Goal: Task Accomplishment & Management: Manage account settings

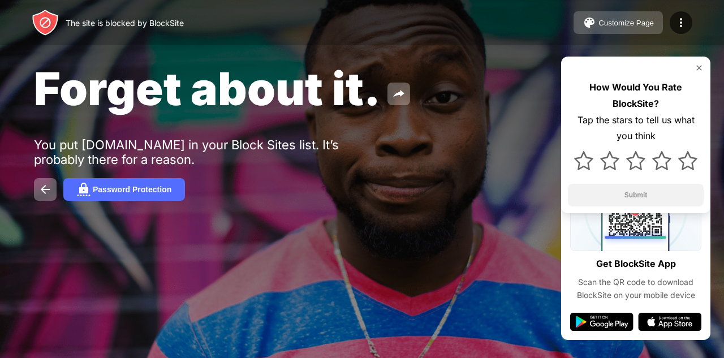
click at [599, 25] on div "Customize Page" at bounding box center [625, 23] width 55 height 8
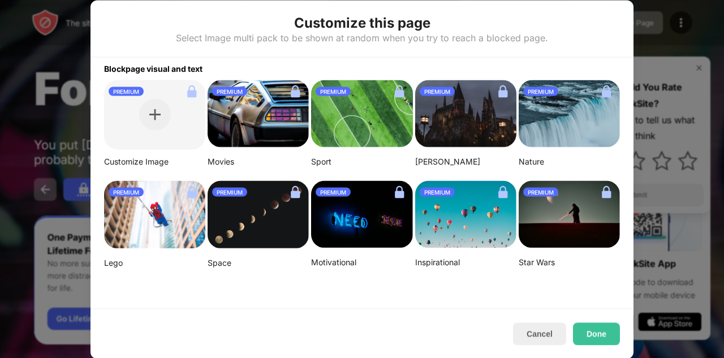
click at [635, 29] on div at bounding box center [362, 179] width 724 height 358
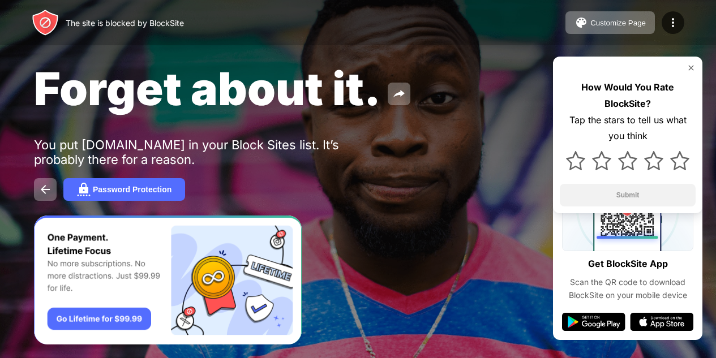
click at [674, 29] on div at bounding box center [672, 22] width 23 height 23
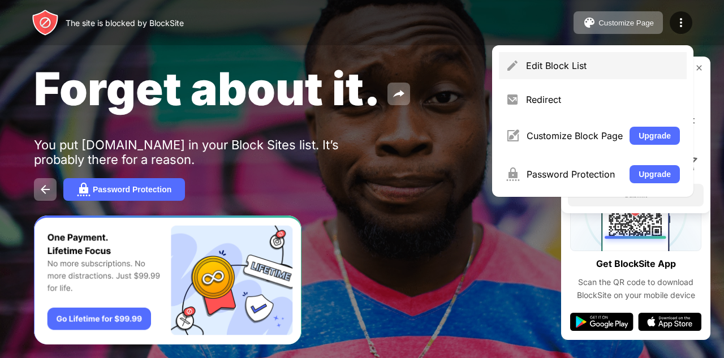
click at [577, 65] on div "Edit Block List" at bounding box center [603, 65] width 154 height 11
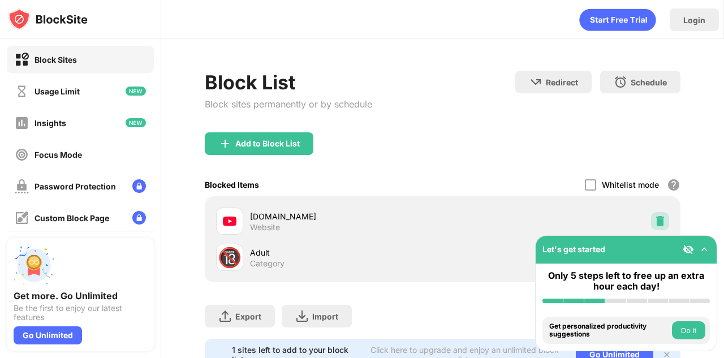
click at [651, 215] on div at bounding box center [660, 221] width 18 height 18
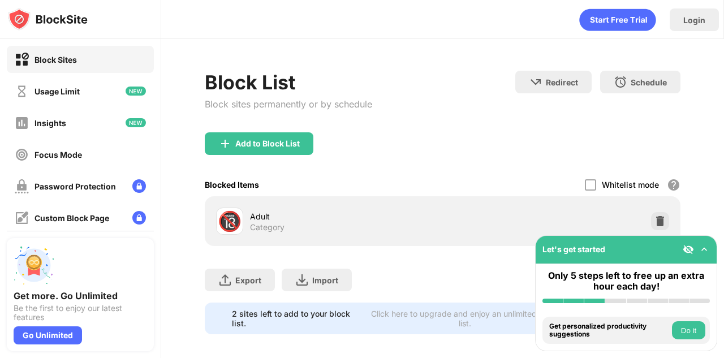
click at [252, 155] on div "Add to Block List" at bounding box center [443, 152] width 476 height 41
click at [251, 143] on div "Add to Block List" at bounding box center [267, 143] width 64 height 9
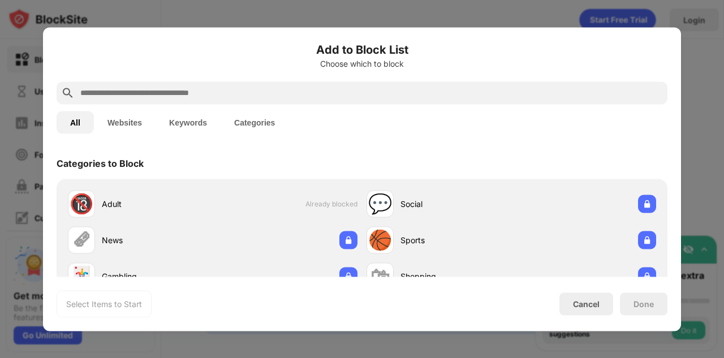
click at [189, 94] on input "text" at bounding box center [371, 93] width 584 height 14
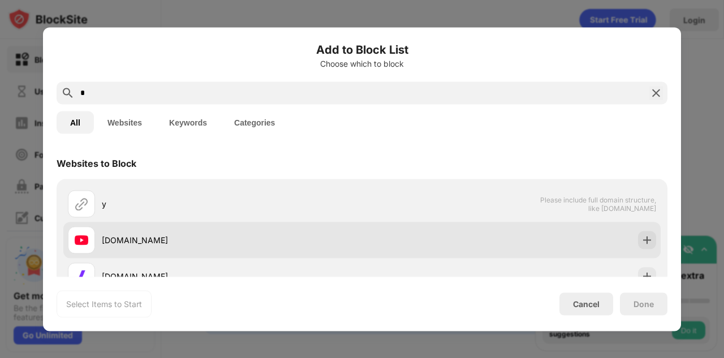
type input "*"
click at [171, 235] on div "[DOMAIN_NAME]" at bounding box center [232, 240] width 260 height 12
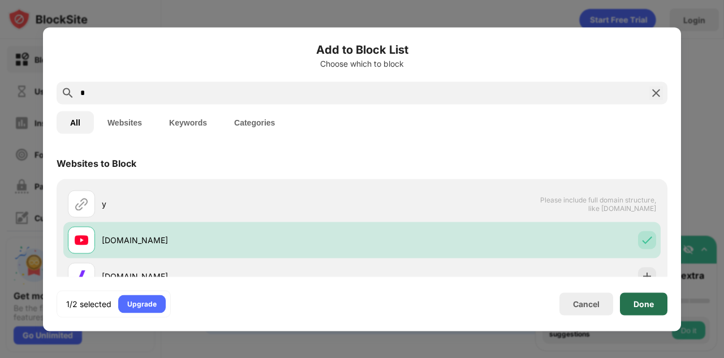
click at [653, 301] on div "Done" at bounding box center [644, 303] width 20 height 9
